Goal: Check status: Check status

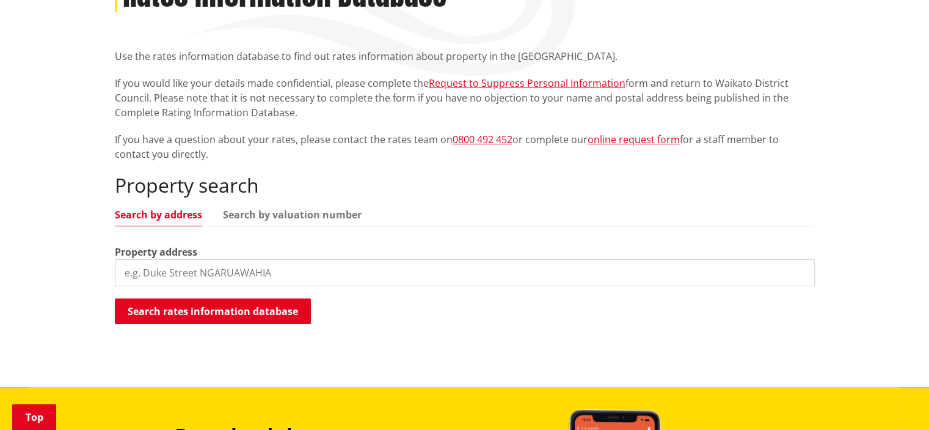
scroll to position [203, 0]
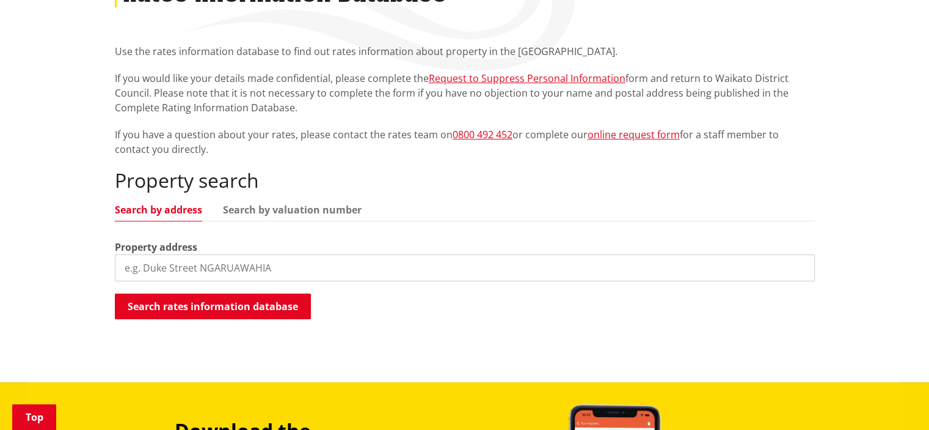
click at [166, 270] on input "search" at bounding box center [465, 267] width 700 height 27
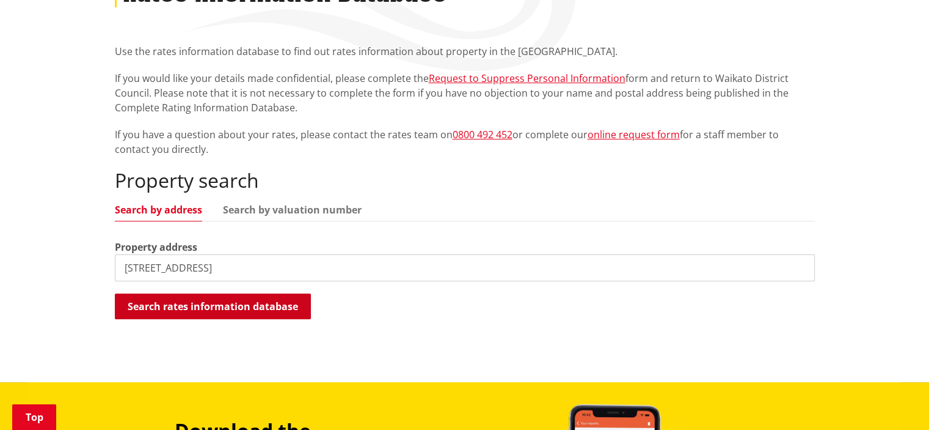
type input "[STREET_ADDRESS]"
click at [201, 304] on button "Search rates information database" at bounding box center [213, 306] width 196 height 26
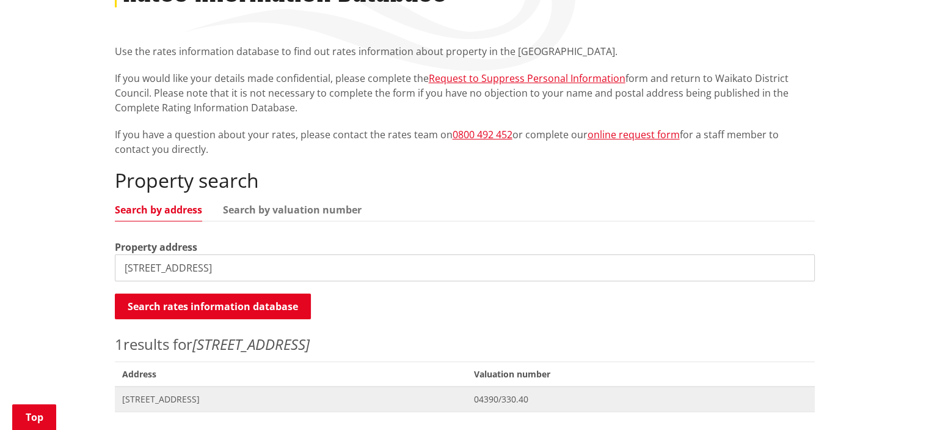
click at [203, 400] on span "[STREET_ADDRESS]" at bounding box center [291, 399] width 338 height 12
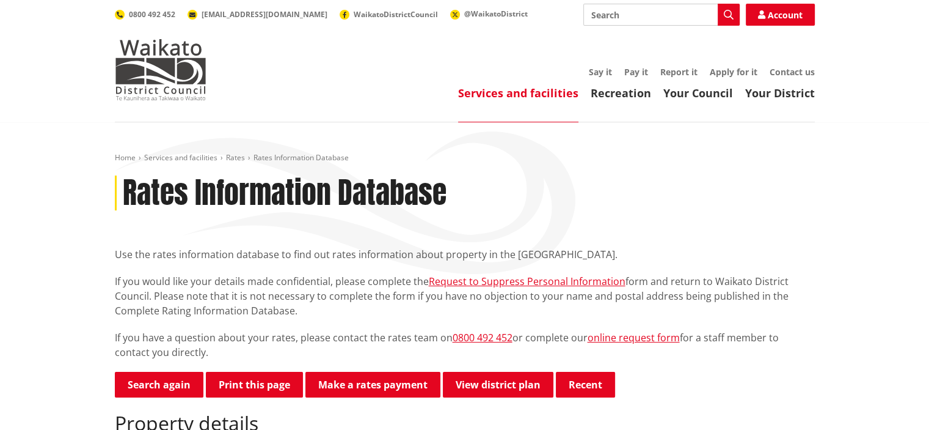
drag, startPoint x: 634, startPoint y: 74, endPoint x: 635, endPoint y: 65, distance: 8.7
click at [635, 66] on link "Pay it" at bounding box center [636, 72] width 24 height 12
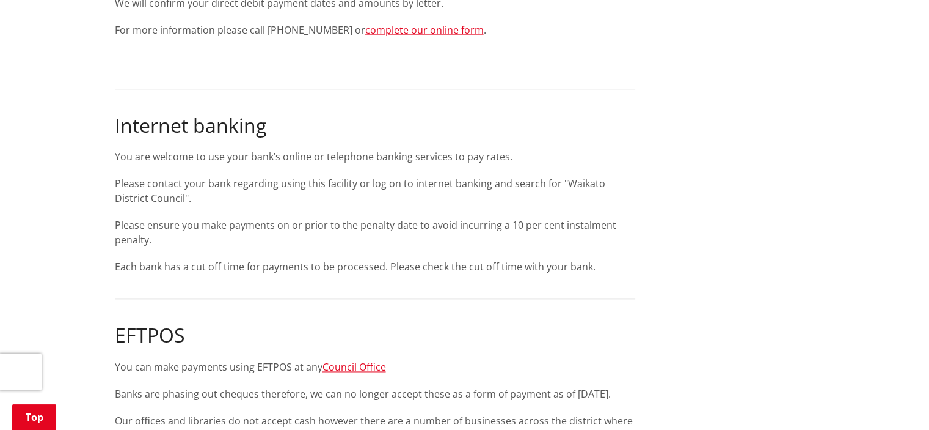
scroll to position [1699, 0]
